Goal: Transaction & Acquisition: Purchase product/service

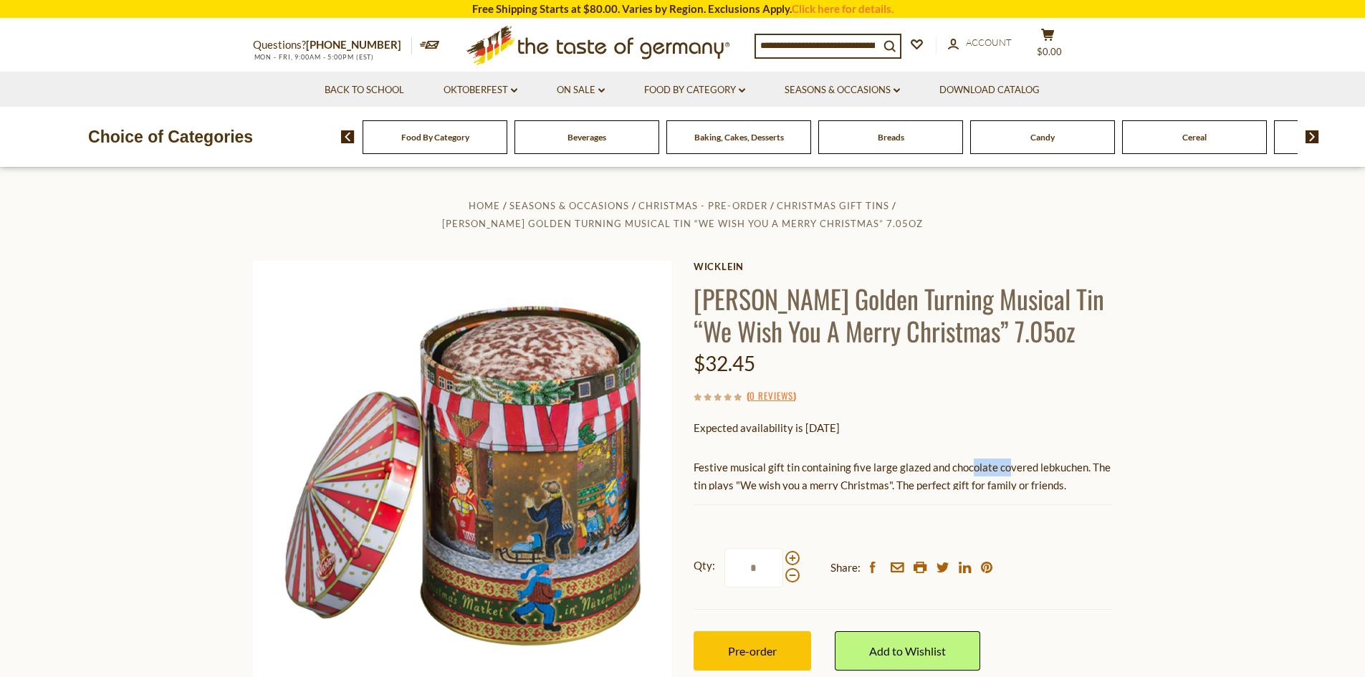
drag, startPoint x: 1003, startPoint y: 469, endPoint x: 969, endPoint y: 463, distance: 34.3
click at [969, 463] on p "Festive musical gift tin containing five large glazed and chocolate covered leb…" at bounding box center [903, 477] width 419 height 36
click at [976, 464] on p "Festive musical gift tin containing five large glazed and chocolate covered leb…" at bounding box center [903, 477] width 419 height 36
drag, startPoint x: 1036, startPoint y: 464, endPoint x: 1081, endPoint y: 462, distance: 45.2
click at [1081, 462] on p "Festive musical gift tin containing five large glazed and chocolate covered leb…" at bounding box center [903, 477] width 419 height 36
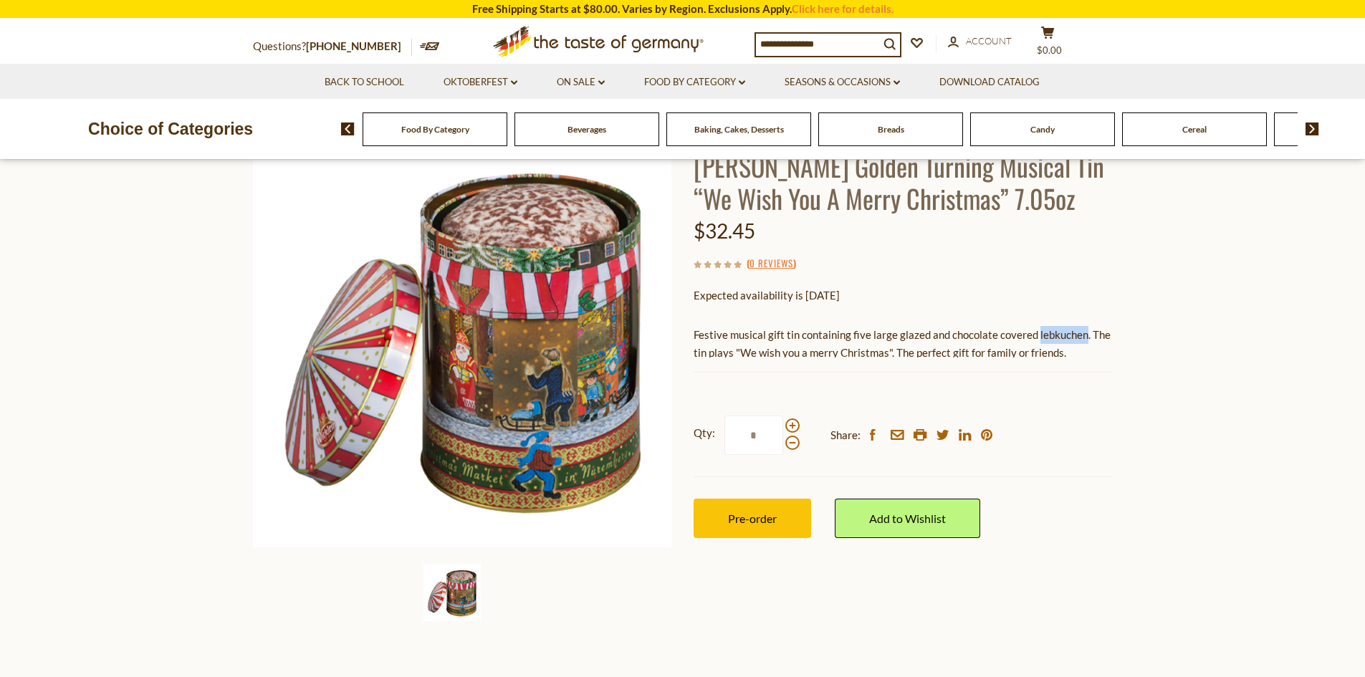
scroll to position [72, 0]
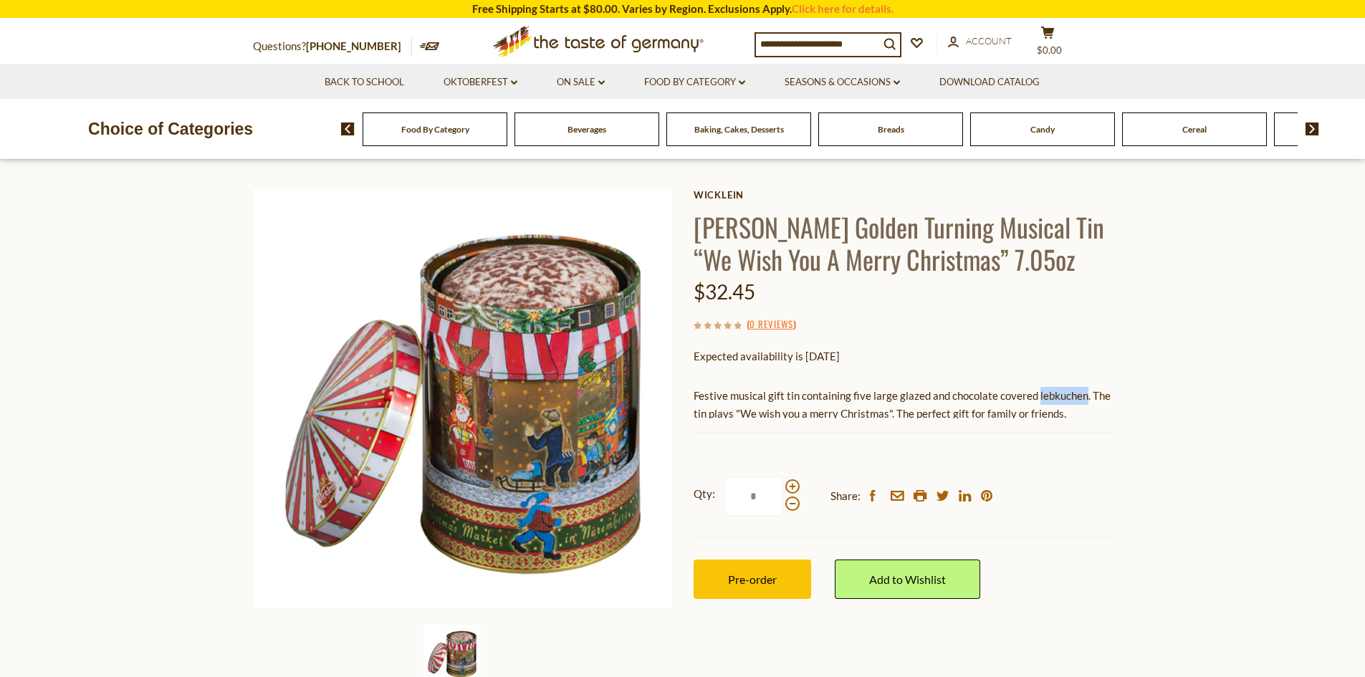
click at [917, 358] on p "Expected availability is [DATE]" at bounding box center [903, 357] width 419 height 18
